Goal: Task Accomplishment & Management: Manage account settings

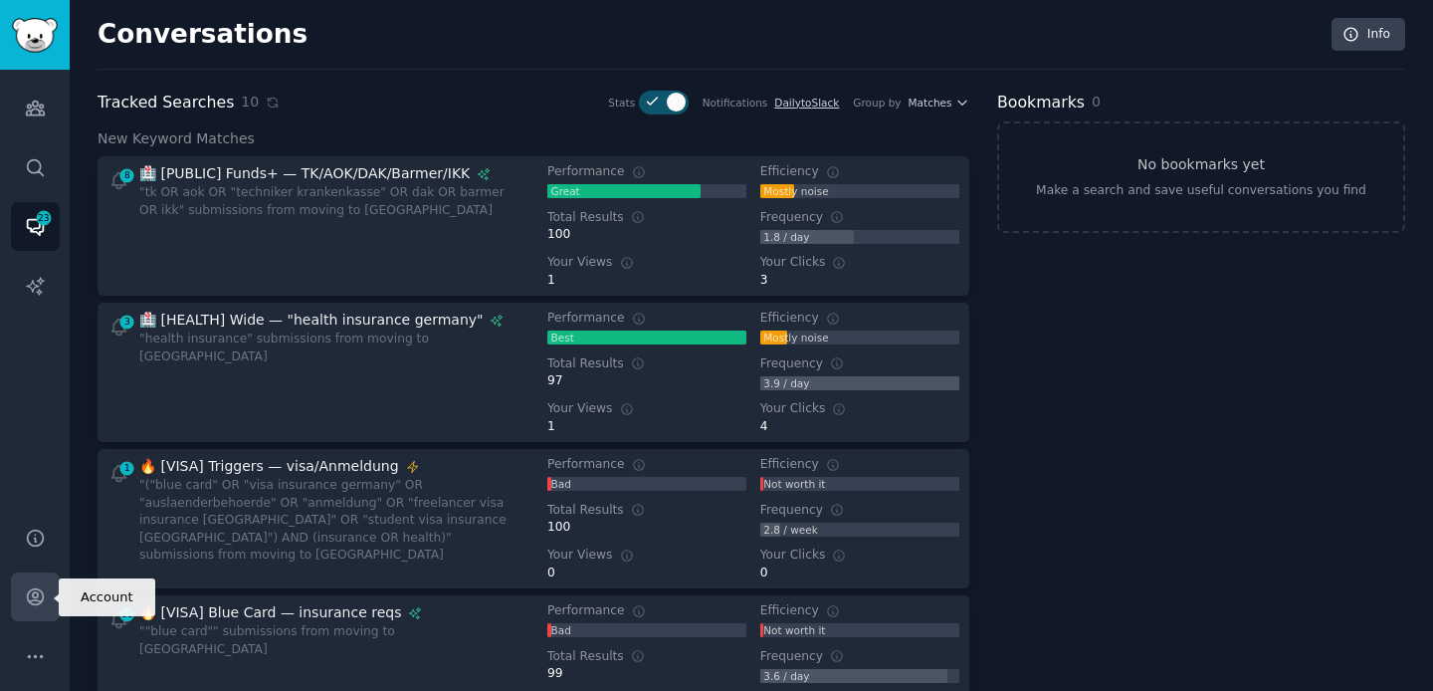
click at [34, 584] on link "Account" at bounding box center [35, 596] width 49 height 49
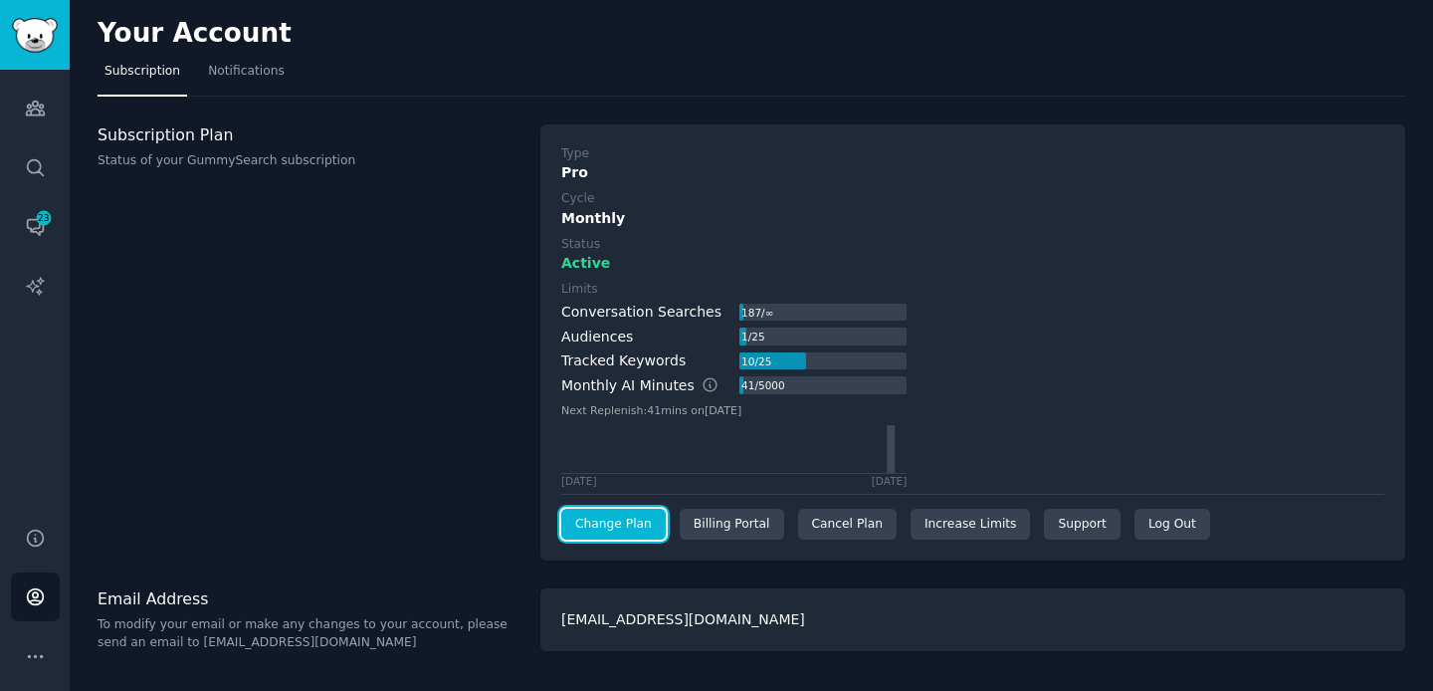
click at [598, 530] on link "Change Plan" at bounding box center [613, 525] width 105 height 32
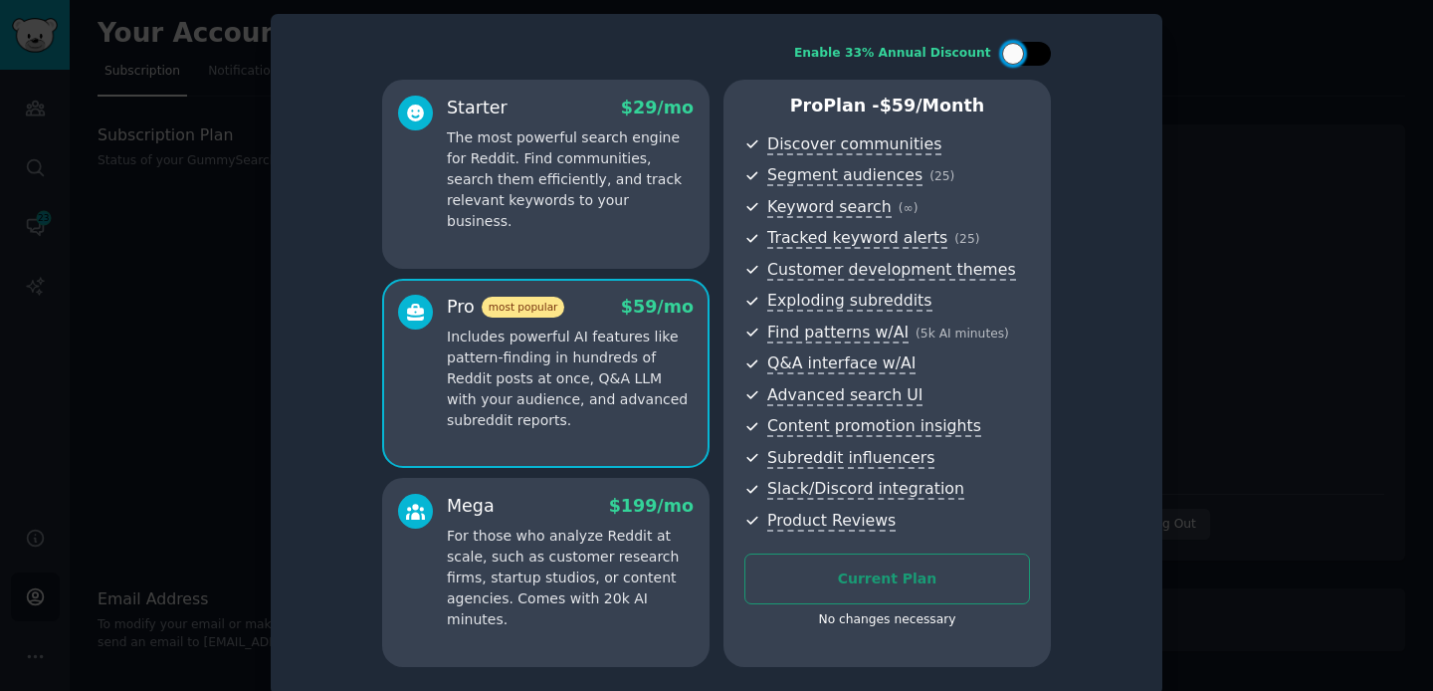
click at [1031, 50] on div at bounding box center [1036, 54] width 10 height 10
checkbox input "true"
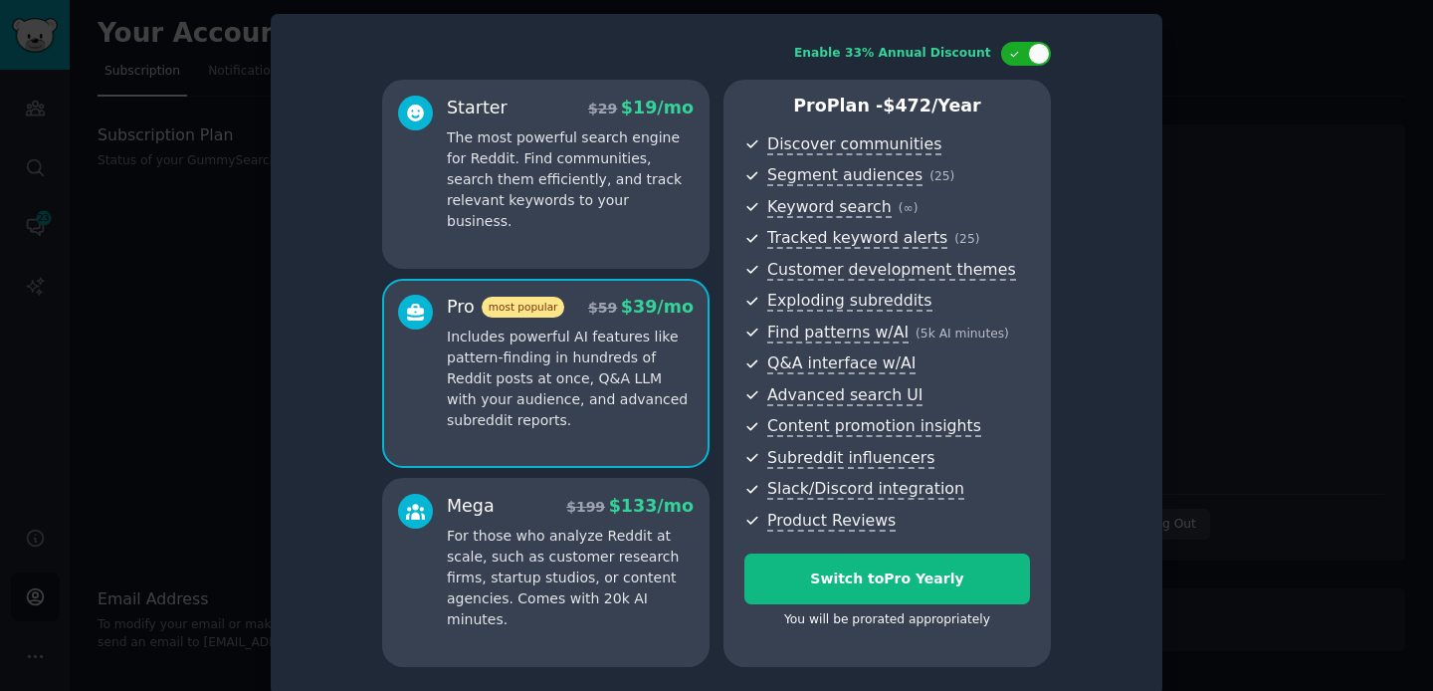
click at [910, 100] on span "$ 472 /year" at bounding box center [932, 106] width 98 height 20
copy div "Pro Plan - $ 472 /year"
